Goal: Navigation & Orientation: Find specific page/section

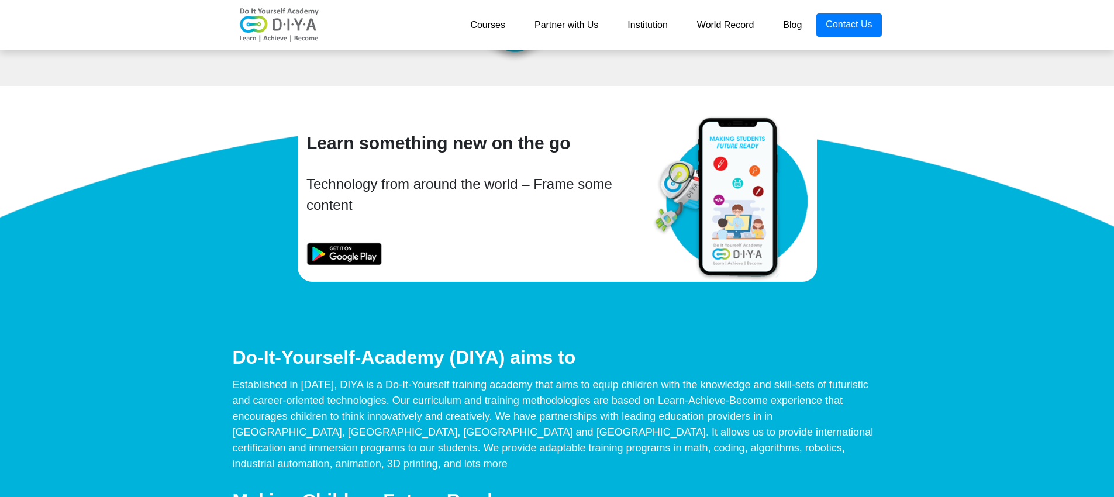
scroll to position [4431, 0]
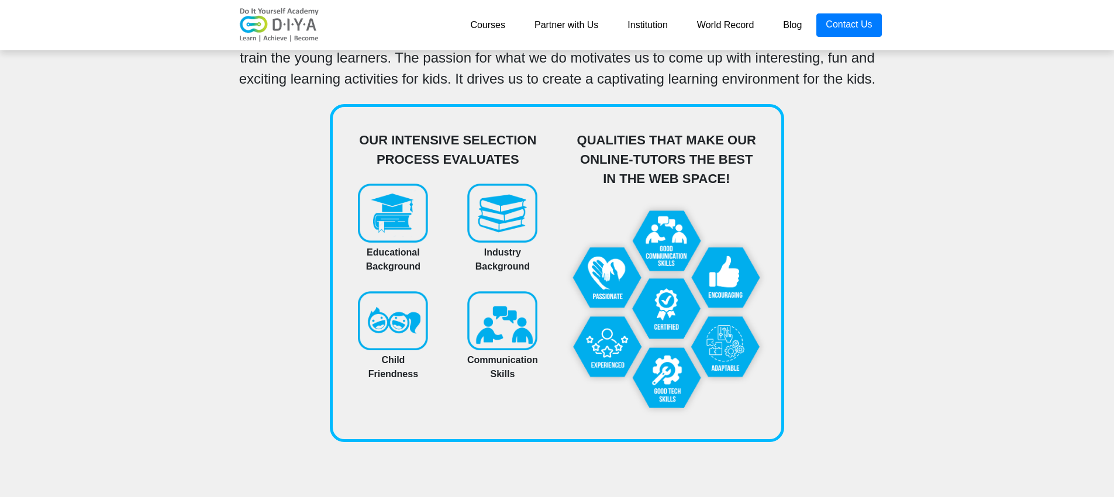
click at [483, 34] on link "Courses" at bounding box center [488, 24] width 64 height 23
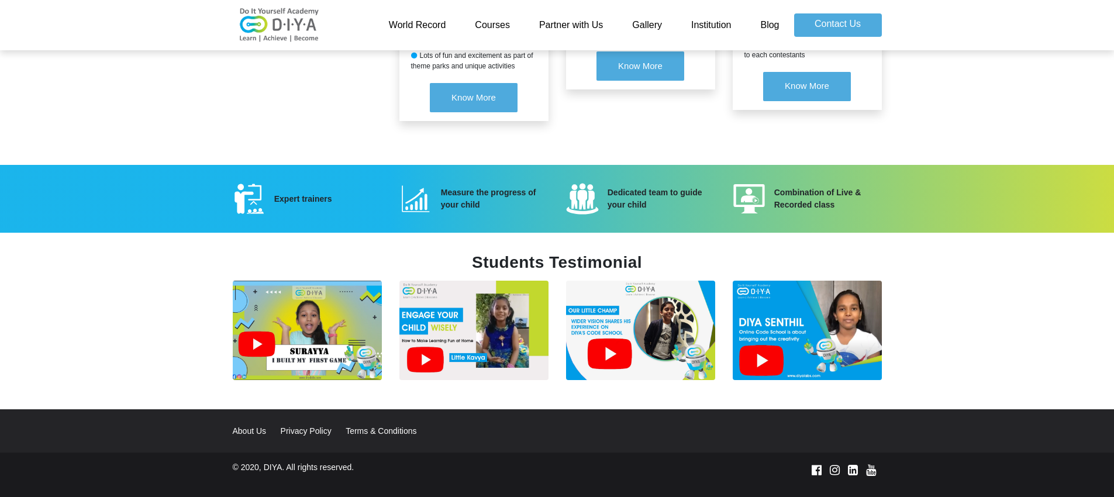
scroll to position [1511, 0]
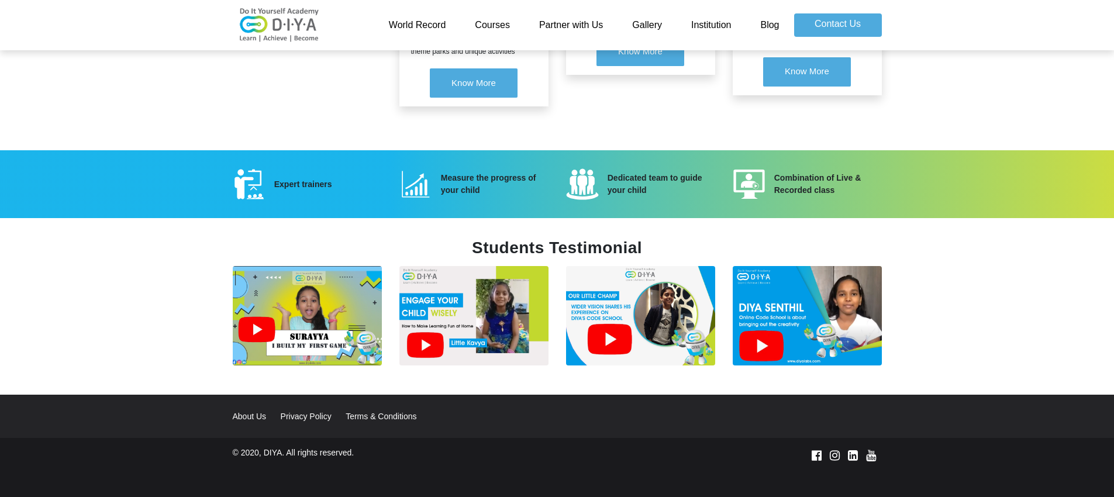
click at [390, 22] on link "World Record" at bounding box center [417, 24] width 87 height 23
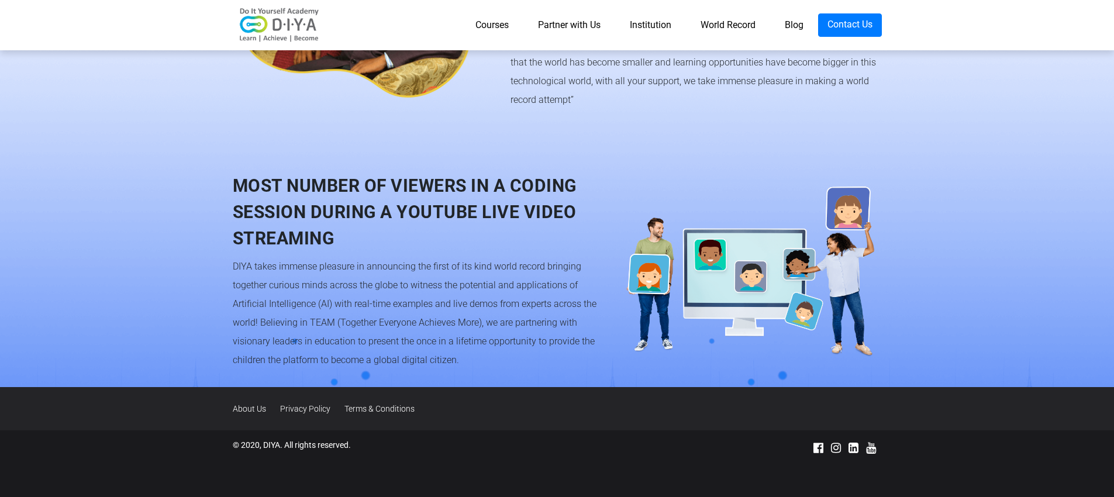
scroll to position [1017, 0]
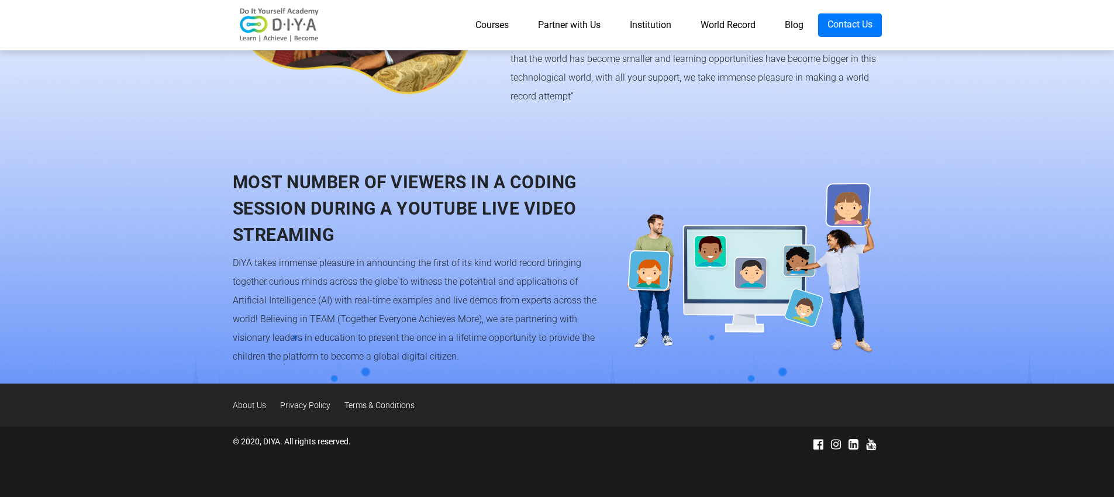
click at [579, 28] on link "Partner with Us" at bounding box center [570, 24] width 92 height 23
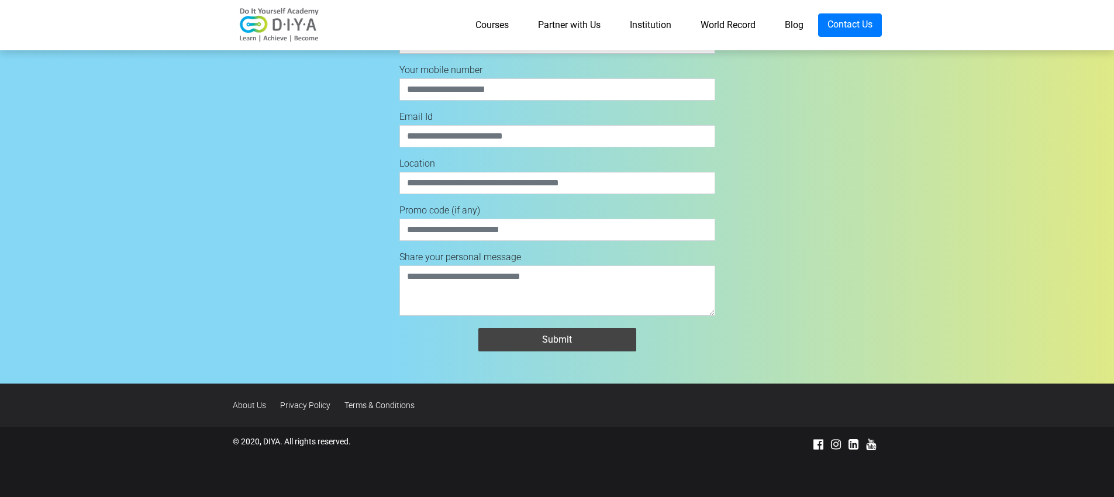
scroll to position [4288, 0]
click at [642, 27] on link "Institution" at bounding box center [650, 24] width 71 height 23
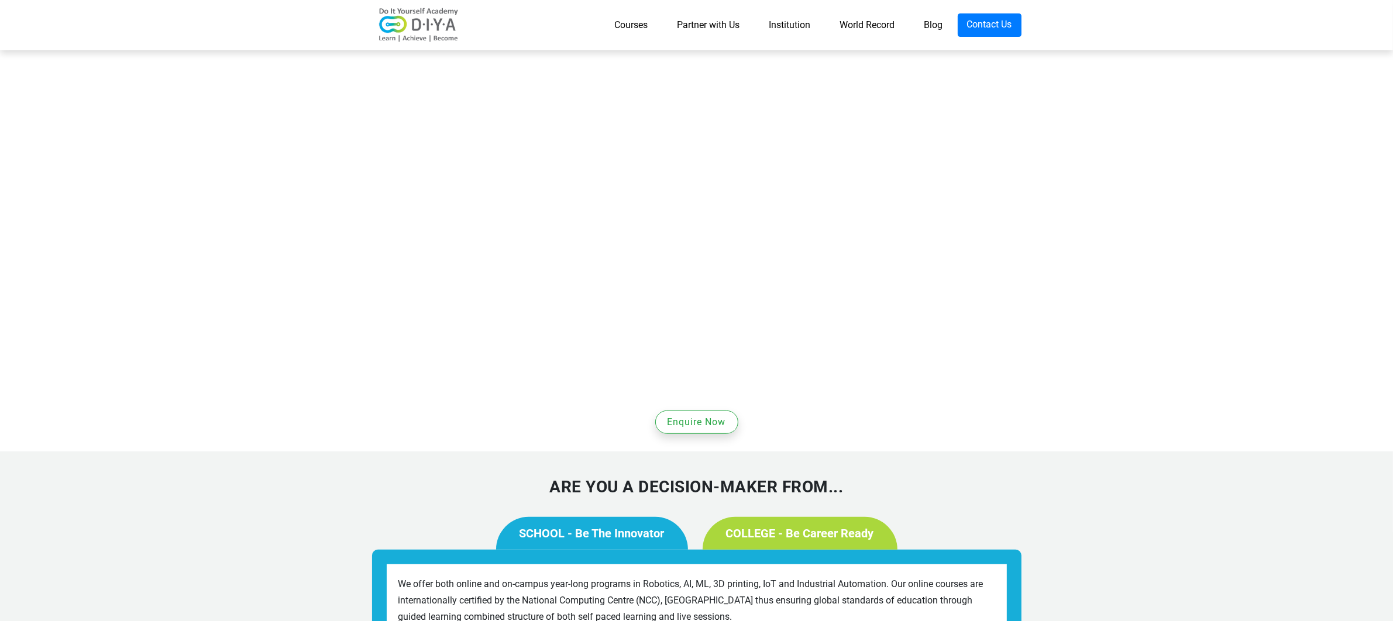
scroll to position [834, 0]
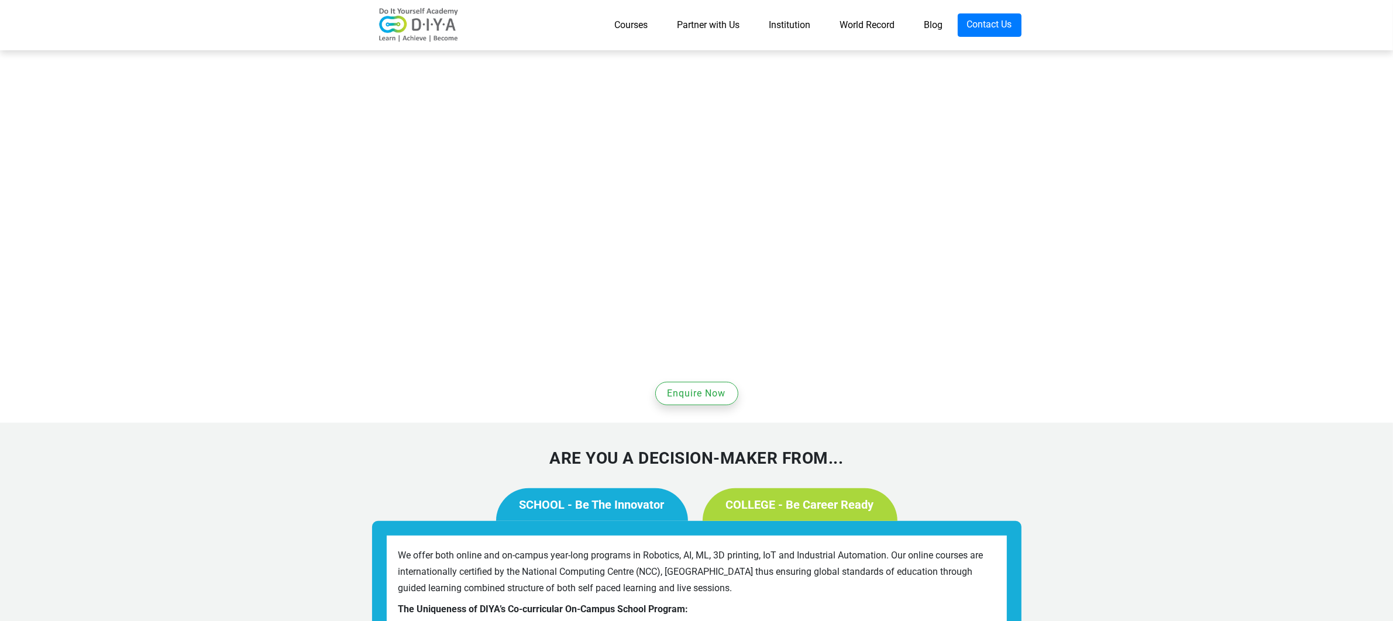
click at [759, 488] on link "COLLEGE - Be Career Ready" at bounding box center [799, 504] width 195 height 33
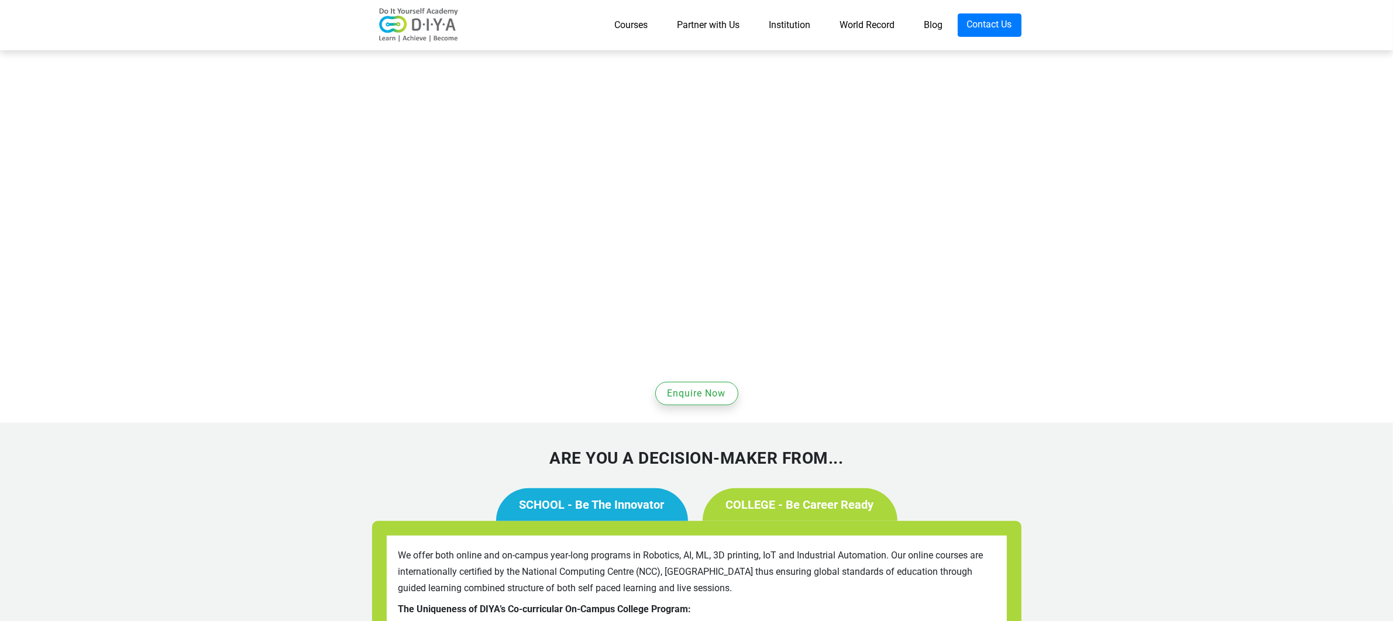
click at [556, 488] on link "SCHOOL - Be The Innovator" at bounding box center [592, 504] width 192 height 33
